Goal: Find specific page/section: Find specific page/section

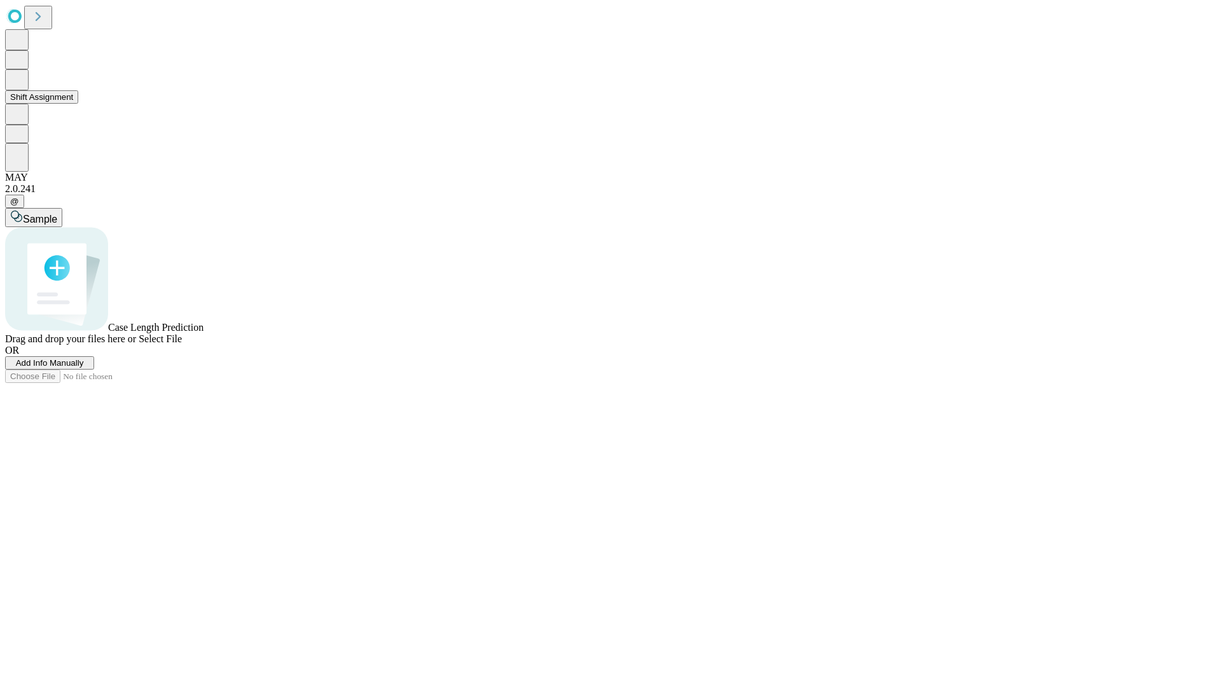
click at [78, 104] on button "Shift Assignment" at bounding box center [41, 96] width 73 height 13
